Goal: Browse casually: Explore the website without a specific task or goal

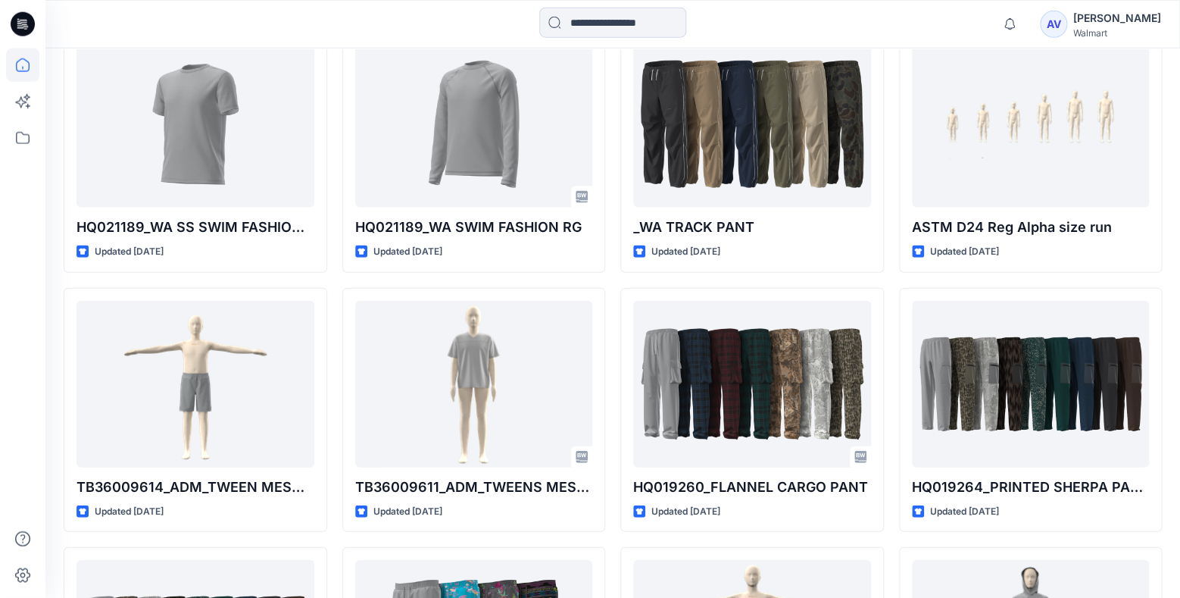
scroll to position [3601, 0]
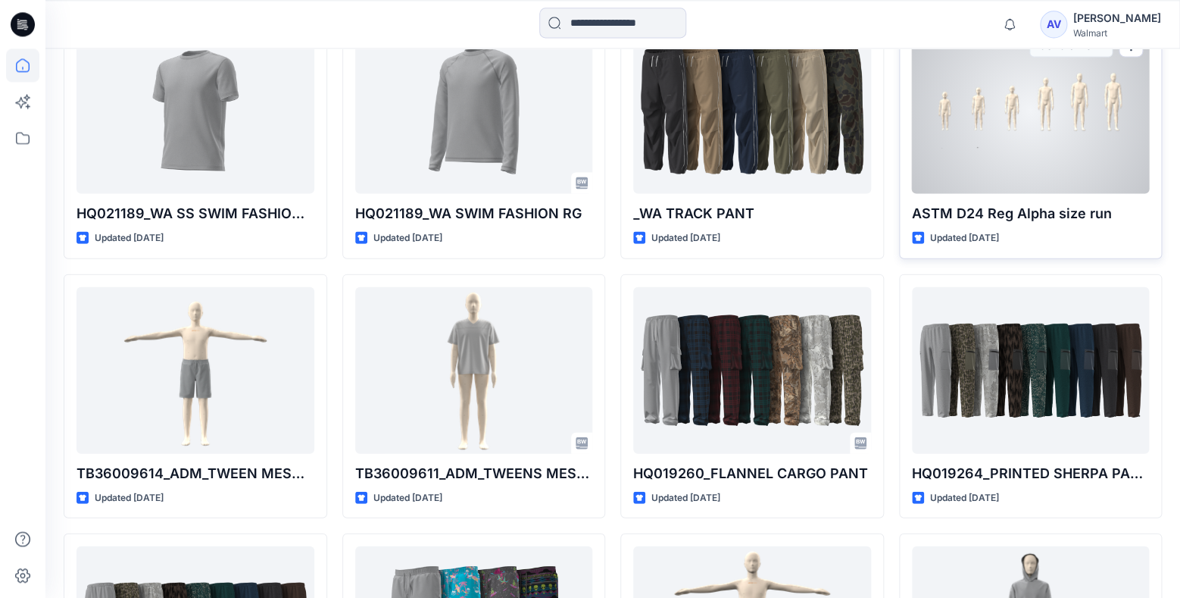
click at [1010, 148] on div at bounding box center [1031, 110] width 238 height 167
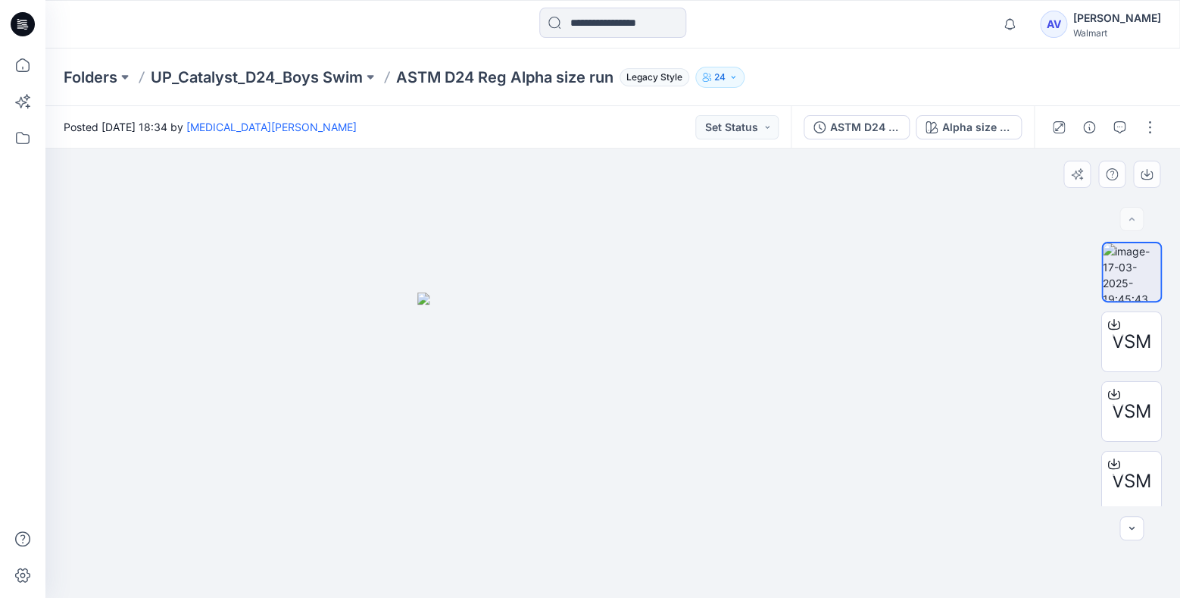
click at [782, 334] on img at bounding box center [612, 444] width 391 height 305
click at [1125, 279] on img at bounding box center [1132, 272] width 58 height 58
click at [1145, 171] on icon "button" at bounding box center [1147, 174] width 12 height 12
click at [941, 6] on div "Notifications Your style DWAM262496_NOBO JACQUARD MESH MUSCLE TANK W-RIB is rea…" at bounding box center [612, 24] width 1135 height 48
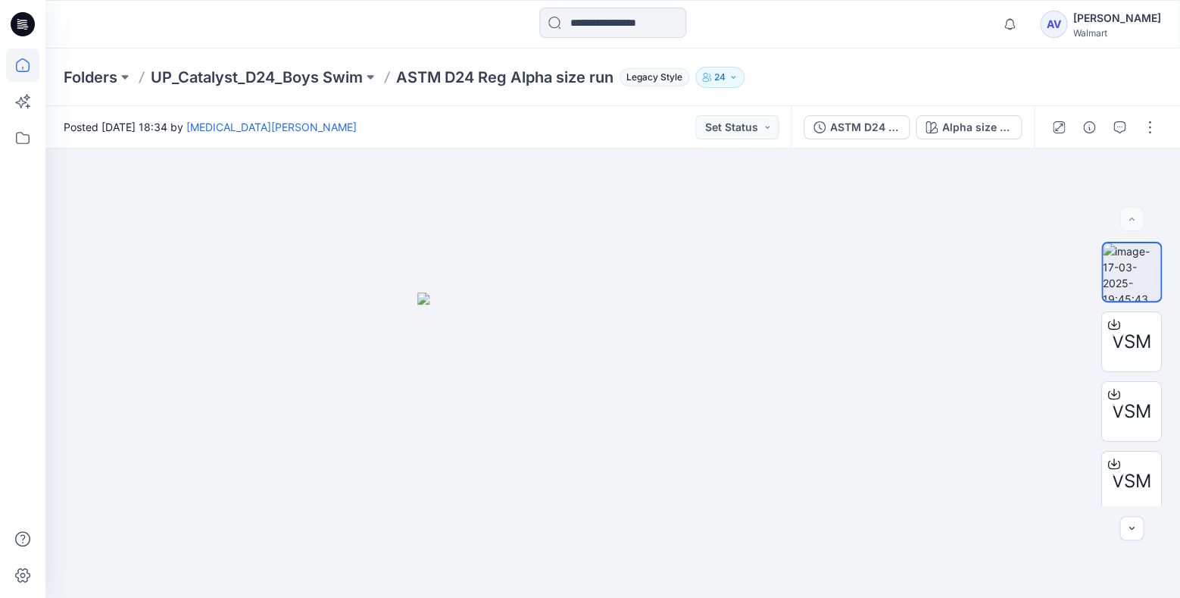
click at [21, 59] on icon at bounding box center [23, 65] width 14 height 14
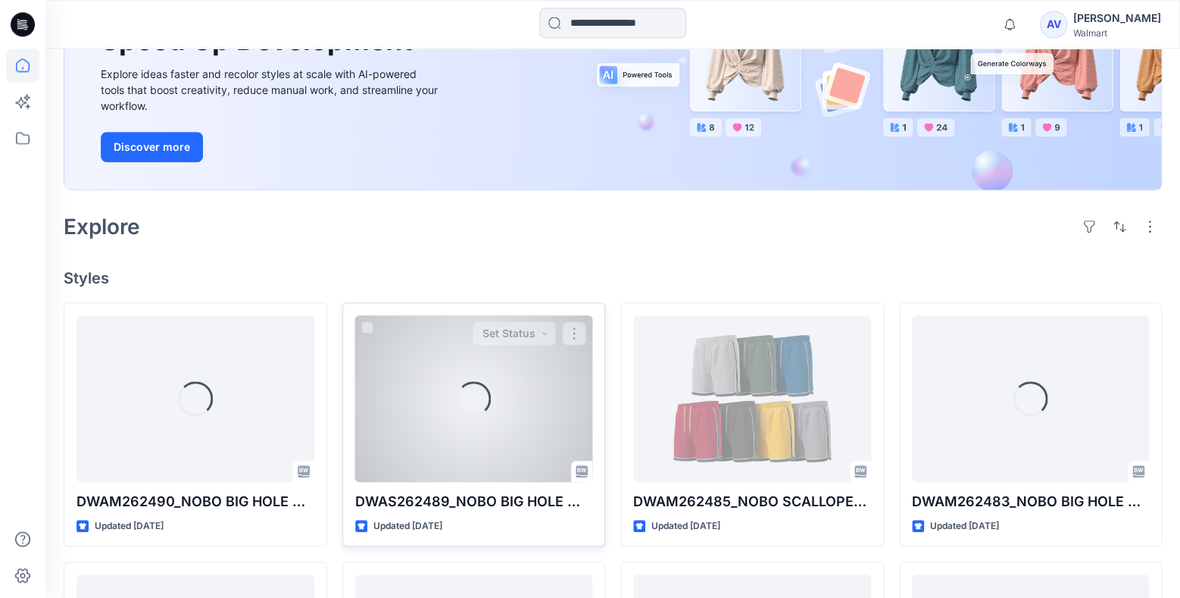
scroll to position [318, 0]
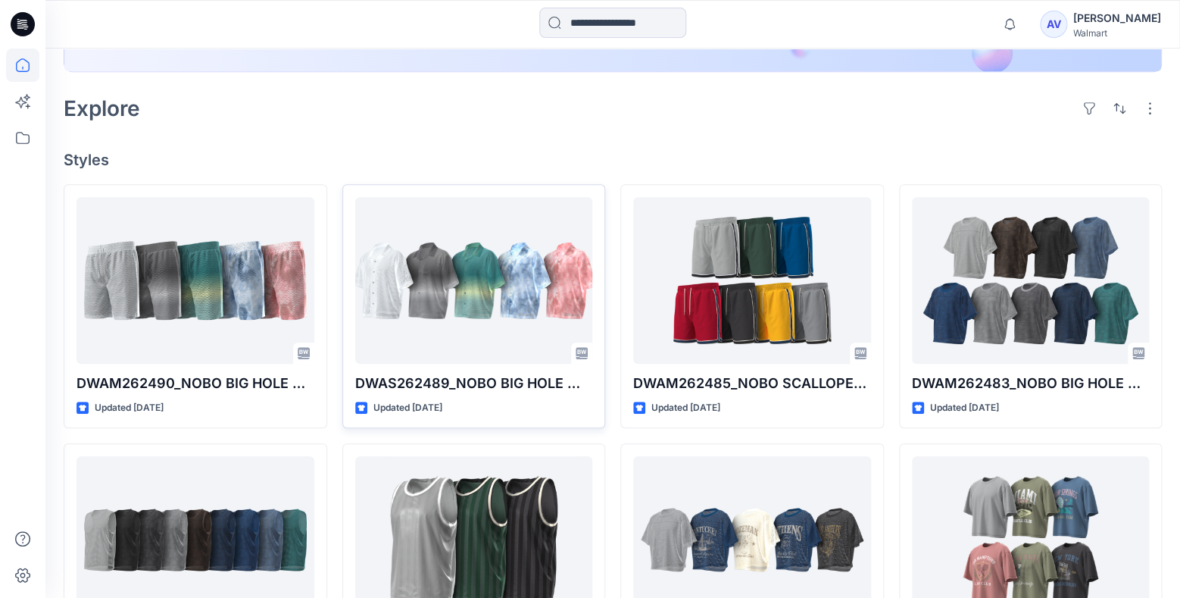
click at [450, 164] on h4 "Styles" at bounding box center [613, 160] width 1098 height 18
